Goal: Entertainment & Leisure: Consume media (video, audio)

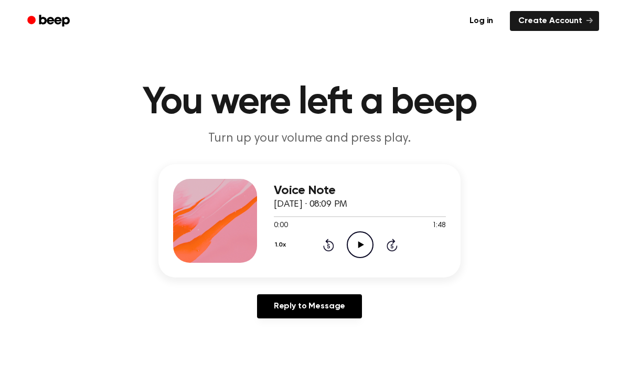
click at [367, 239] on icon "Play Audio" at bounding box center [360, 244] width 27 height 27
click at [358, 261] on div "Voice Note September 23, 2024 · 08:09 PM 1:33 1:48 Your browser does not suppor…" at bounding box center [360, 221] width 172 height 84
click at [356, 241] on icon "Pause Audio" at bounding box center [360, 244] width 27 height 27
click at [368, 241] on icon "Play Audio" at bounding box center [360, 244] width 27 height 27
click at [409, 244] on div "1.0x Rewind 5 seconds Pause Audio Skip 5 seconds" at bounding box center [360, 244] width 172 height 27
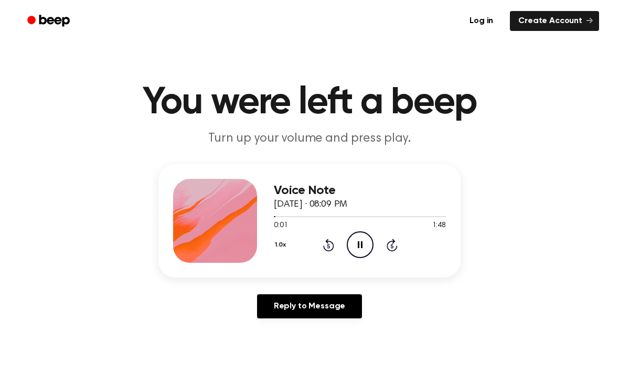
click at [409, 244] on div "1.0x Rewind 5 seconds Pause Audio Skip 5 seconds" at bounding box center [360, 244] width 172 height 27
click at [398, 238] on div "1.0x Rewind 5 seconds Pause Audio Skip 5 seconds" at bounding box center [360, 244] width 172 height 27
click at [398, 240] on div "1.0x Rewind 5 seconds Pause Audio Skip 5 seconds" at bounding box center [360, 244] width 172 height 27
click at [397, 241] on icon "Skip 5 seconds" at bounding box center [392, 245] width 12 height 14
click at [397, 240] on icon "Skip 5 seconds" at bounding box center [392, 245] width 12 height 14
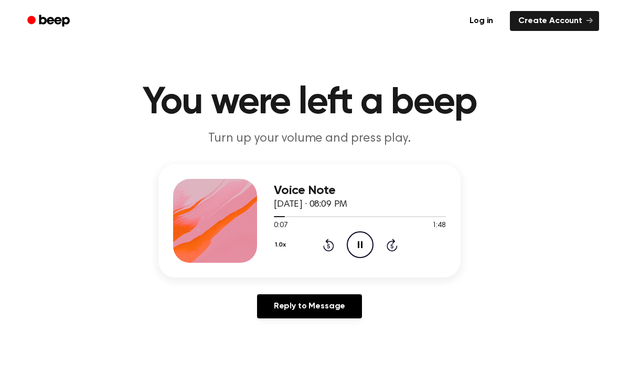
click at [397, 244] on icon "Skip 5 seconds" at bounding box center [392, 245] width 12 height 14
click at [394, 243] on icon "Skip 5 seconds" at bounding box center [392, 245] width 12 height 14
click at [395, 243] on icon "Skip 5 seconds" at bounding box center [392, 245] width 12 height 14
click at [393, 242] on icon at bounding box center [392, 245] width 11 height 13
click at [394, 242] on icon at bounding box center [392, 245] width 11 height 13
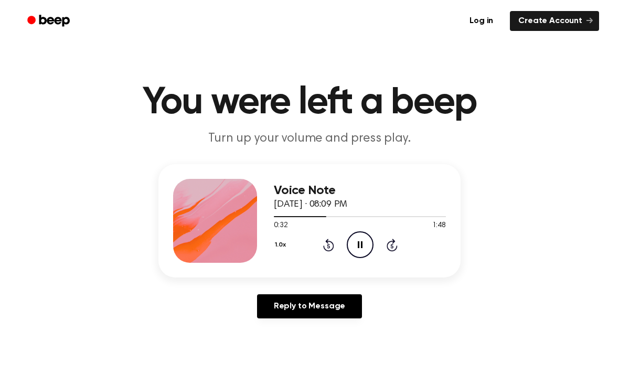
click at [391, 243] on icon "Skip 5 seconds" at bounding box center [392, 245] width 12 height 14
click at [390, 244] on icon "Skip 5 seconds" at bounding box center [392, 245] width 12 height 14
click at [387, 244] on icon "Skip 5 seconds" at bounding box center [392, 245] width 12 height 14
click at [388, 244] on icon at bounding box center [392, 245] width 11 height 13
click at [394, 249] on icon "Skip 5 seconds" at bounding box center [392, 245] width 12 height 14
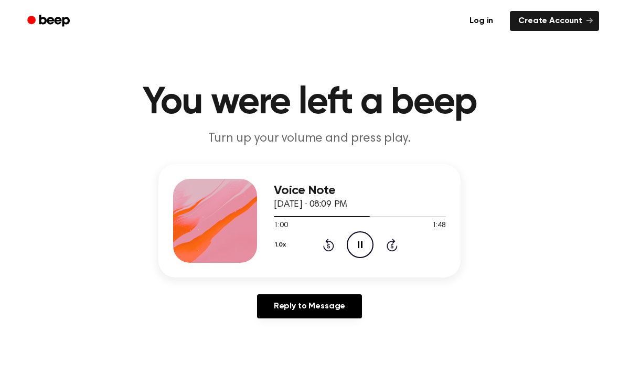
click at [394, 249] on icon "Skip 5 seconds" at bounding box center [392, 245] width 12 height 14
click at [398, 238] on div "1.0x Rewind 5 seconds Pause Audio Skip 5 seconds" at bounding box center [360, 244] width 172 height 27
click at [393, 242] on icon at bounding box center [392, 245] width 11 height 13
click at [392, 245] on icon at bounding box center [391, 246] width 3 height 4
click at [397, 246] on icon at bounding box center [392, 245] width 11 height 13
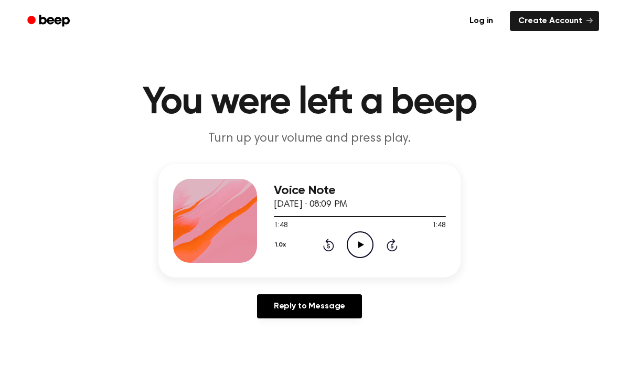
click at [586, 19] on link "Create Account" at bounding box center [554, 21] width 89 height 20
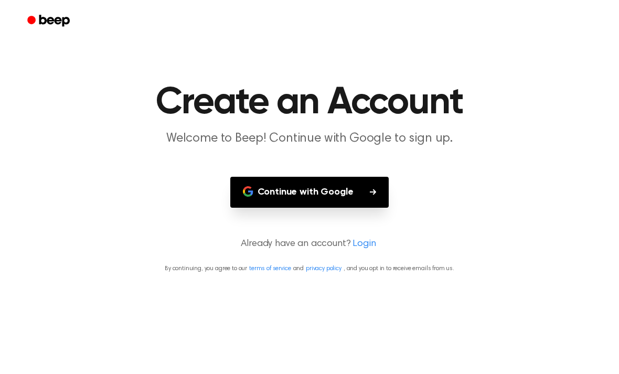
click at [331, 201] on button "Continue with Google" at bounding box center [309, 192] width 159 height 31
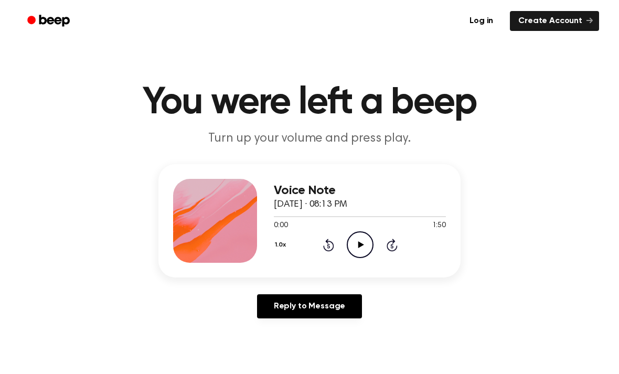
click at [369, 249] on icon "Play Audio" at bounding box center [360, 244] width 27 height 27
